Goal: Task Accomplishment & Management: Manage account settings

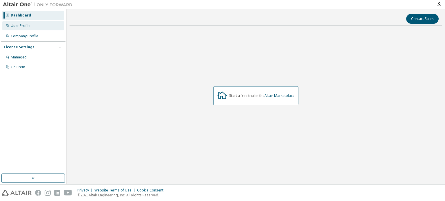
click at [55, 28] on div "User Profile" at bounding box center [33, 25] width 62 height 9
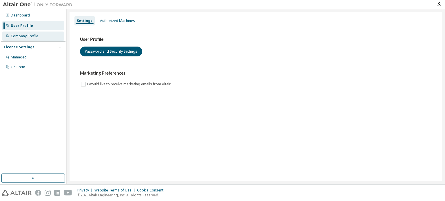
click at [46, 39] on div "Company Profile" at bounding box center [33, 36] width 62 height 9
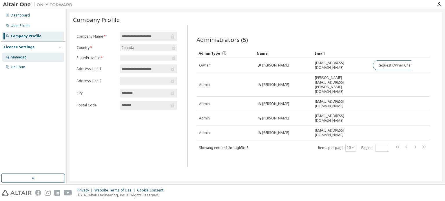
click at [36, 57] on div "Managed" at bounding box center [33, 57] width 62 height 9
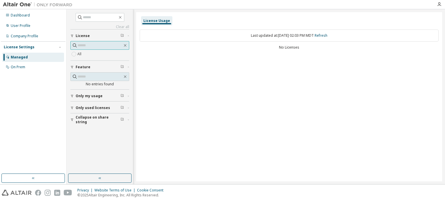
click at [83, 48] on input "text" at bounding box center [100, 46] width 45 height 6
click at [81, 34] on span "License" at bounding box center [83, 36] width 14 height 5
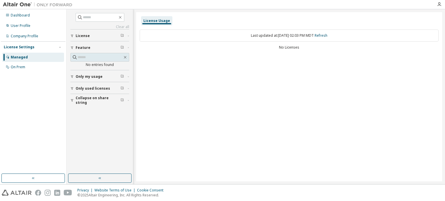
click at [81, 34] on span "License" at bounding box center [83, 36] width 14 height 5
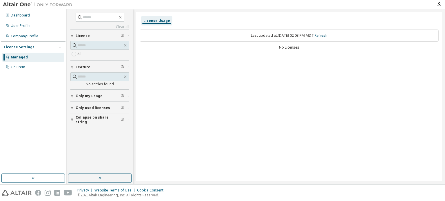
click at [89, 104] on button "Only used licenses" at bounding box center [99, 108] width 59 height 13
click at [88, 106] on span "Only used licenses" at bounding box center [93, 108] width 34 height 5
click at [19, 15] on div "Dashboard" at bounding box center [20, 15] width 19 height 5
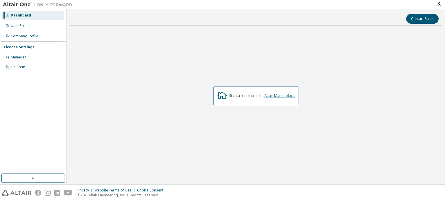
click at [281, 97] on link "Altair Marketplace" at bounding box center [279, 95] width 30 height 5
